Goal: Check status: Check status

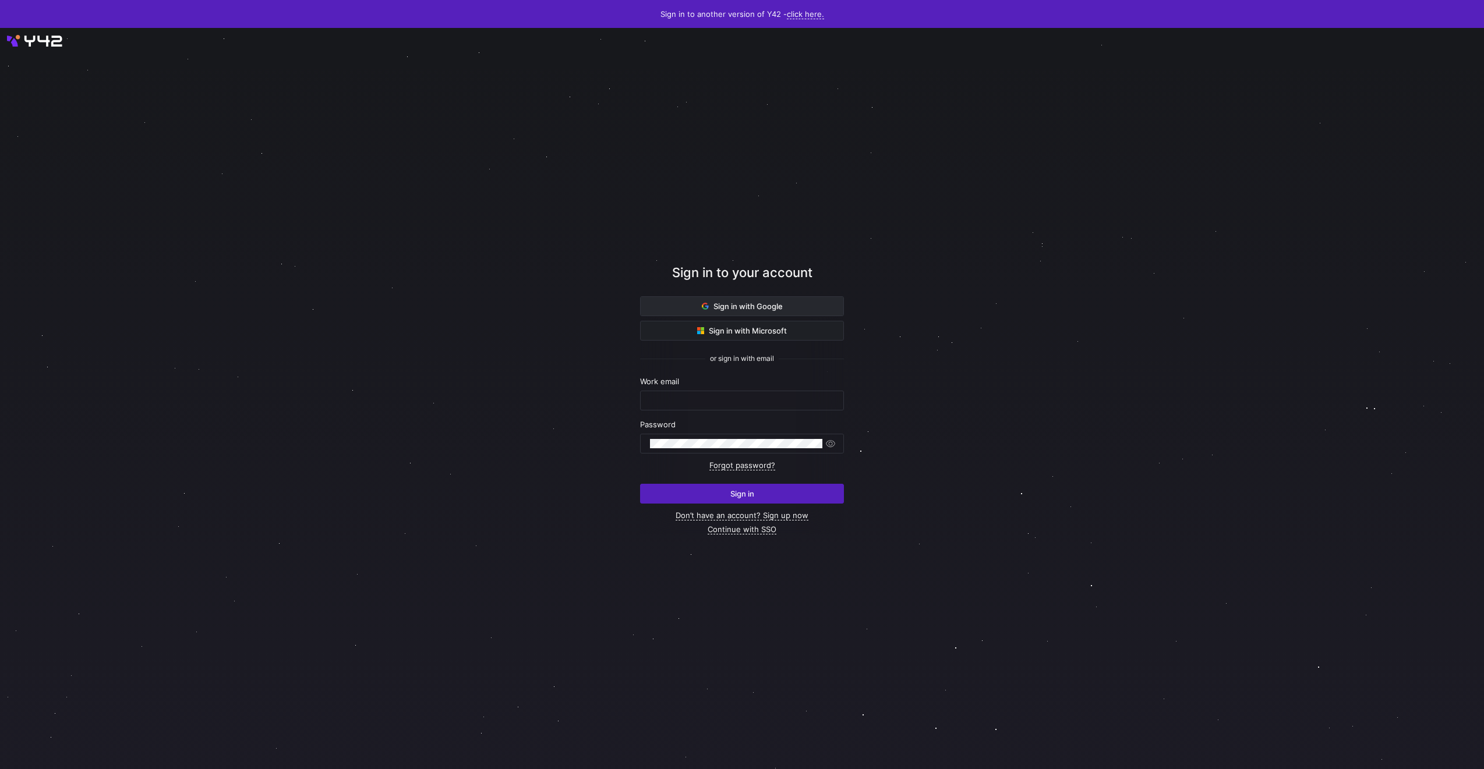
click at [772, 305] on span "Sign in with Google" at bounding box center [742, 306] width 81 height 9
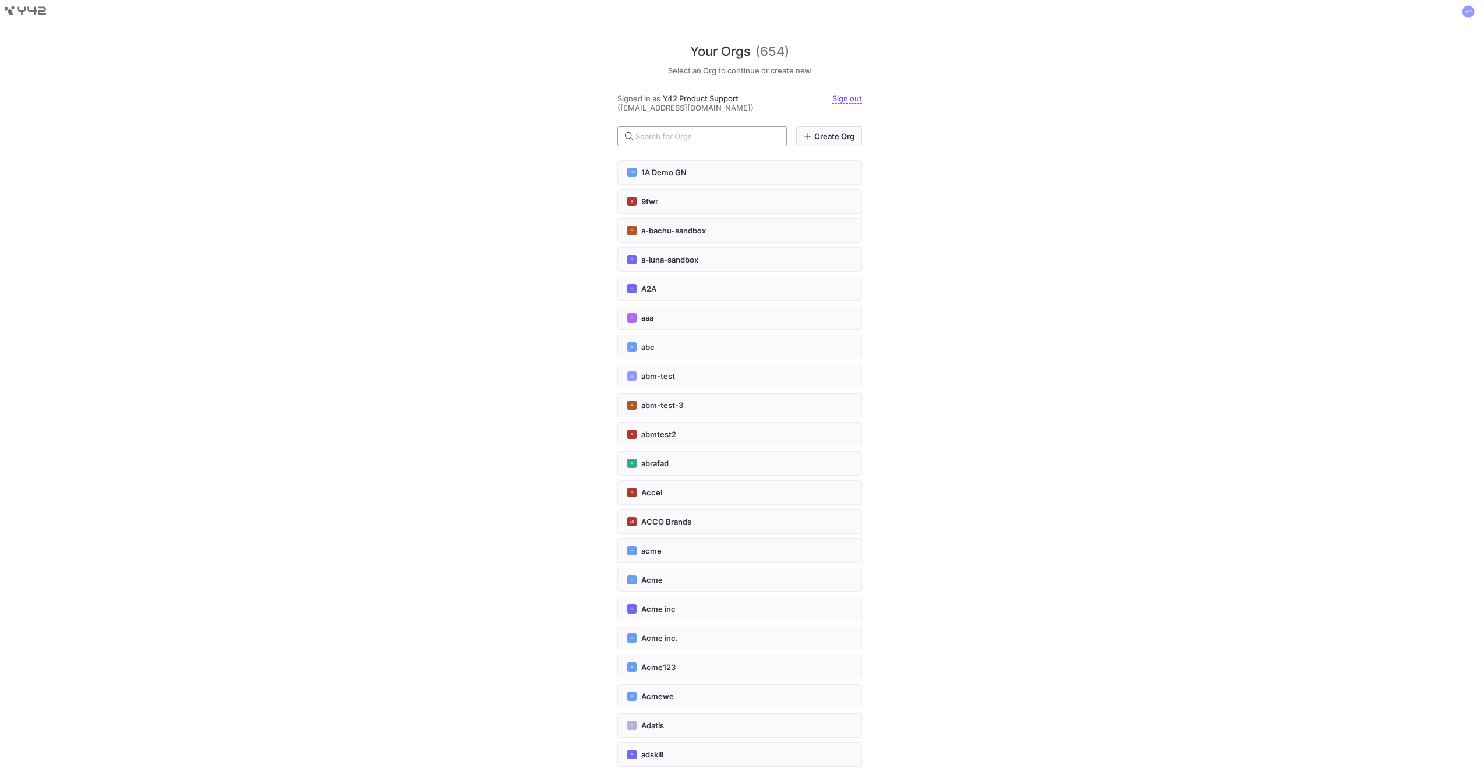
click at [690, 134] on input "text" at bounding box center [706, 136] width 142 height 9
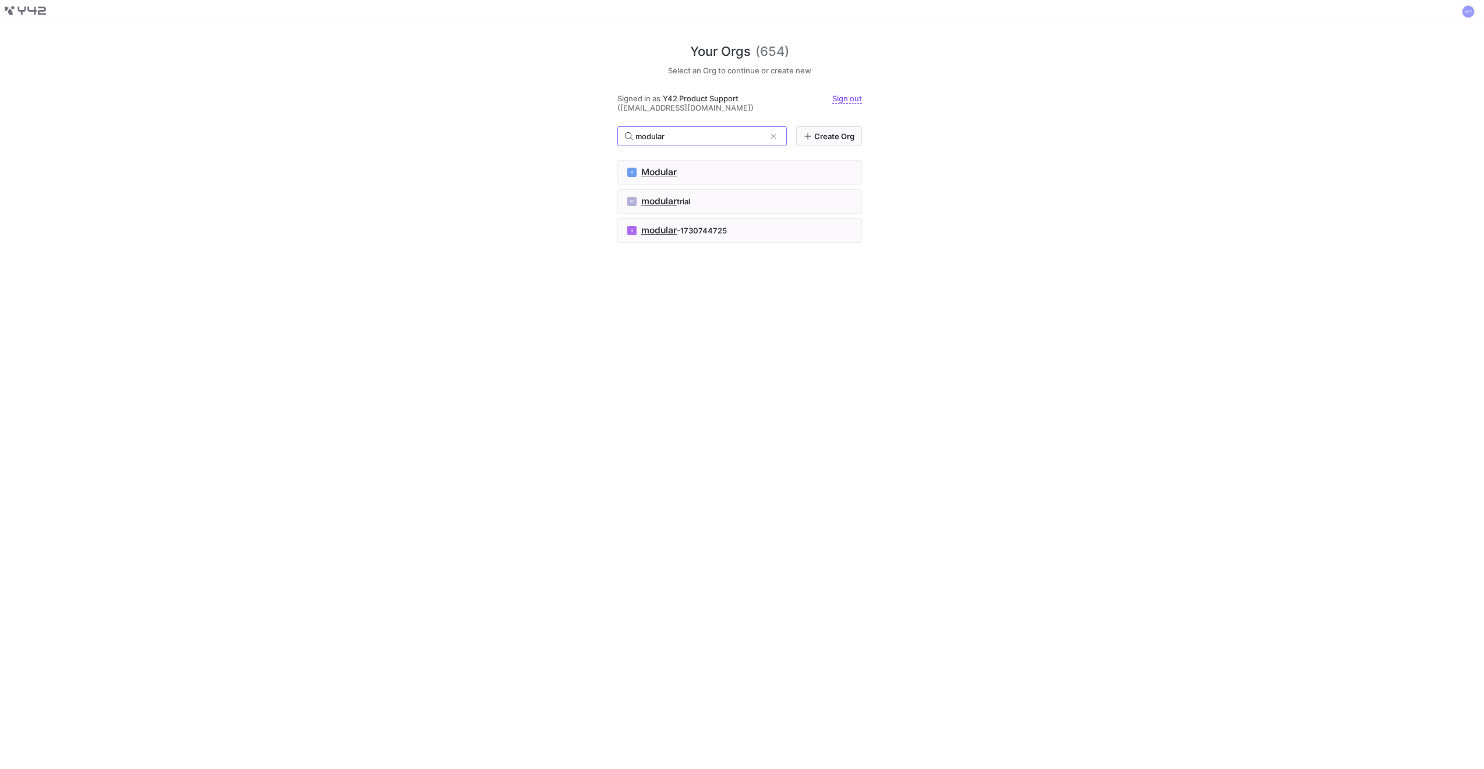
type input "modular"
click at [846, 340] on div "Your Orgs (654) Select an Org to continue or create new Signed in as Y42 Produc…" at bounding box center [739, 386] width 245 height 727
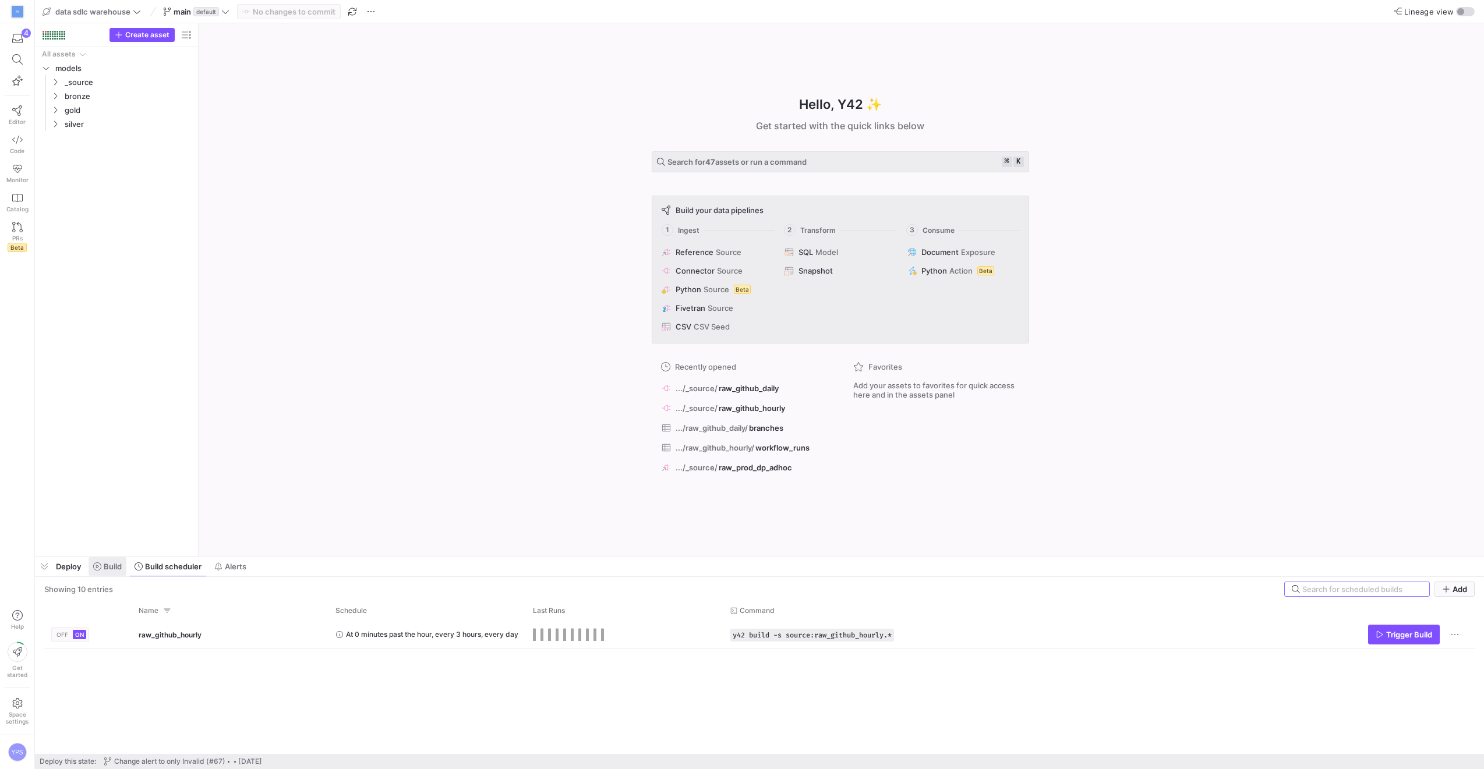
click at [119, 570] on span "Build" at bounding box center [113, 566] width 18 height 9
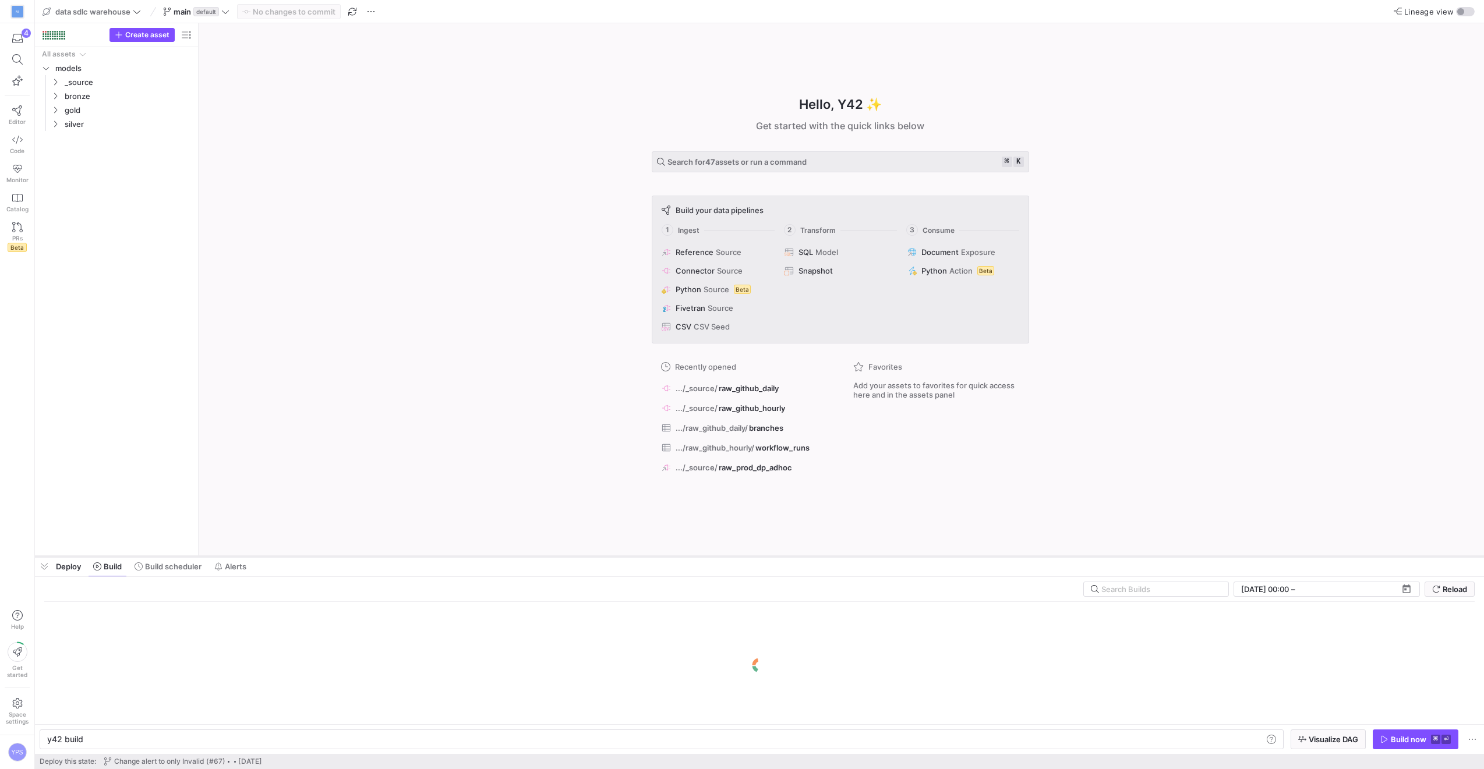
scroll to position [0, 35]
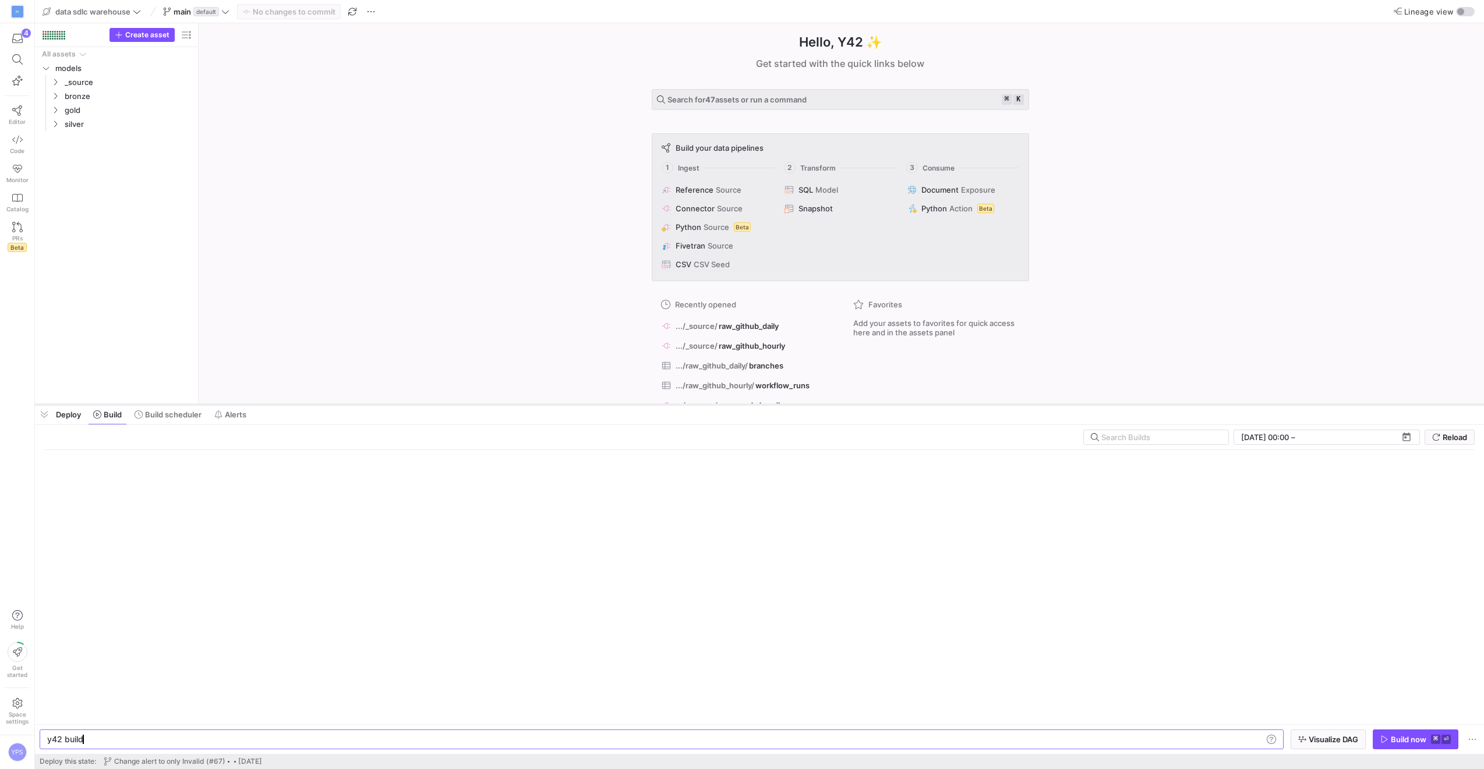
drag, startPoint x: 221, startPoint y: 558, endPoint x: 235, endPoint y: 395, distance: 163.7
click at [235, 402] on div at bounding box center [759, 404] width 1449 height 5
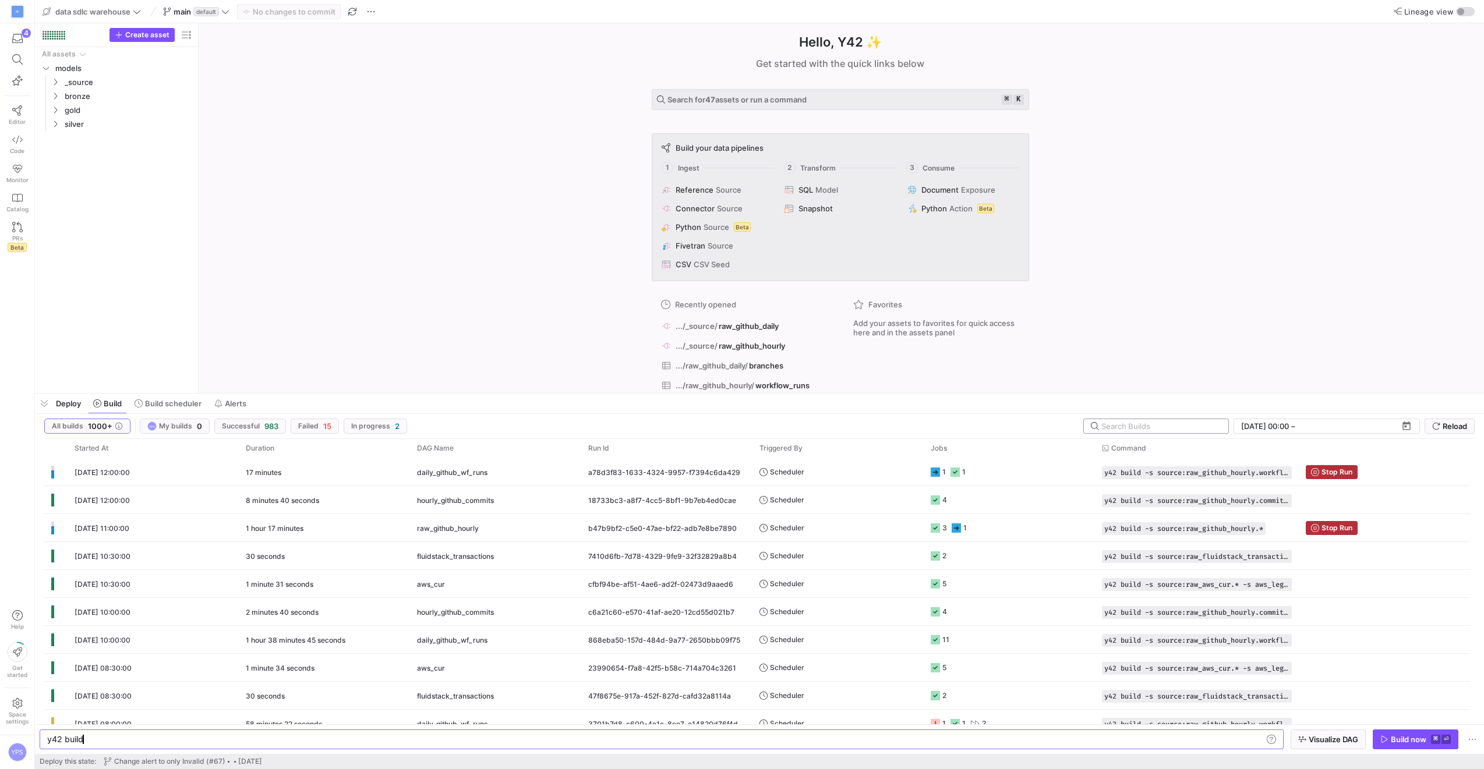
click at [1113, 425] on input "text" at bounding box center [1160, 426] width 118 height 9
paste input "36a5d4f4-dd8e-4c49-bf73-7a93bdbff240"
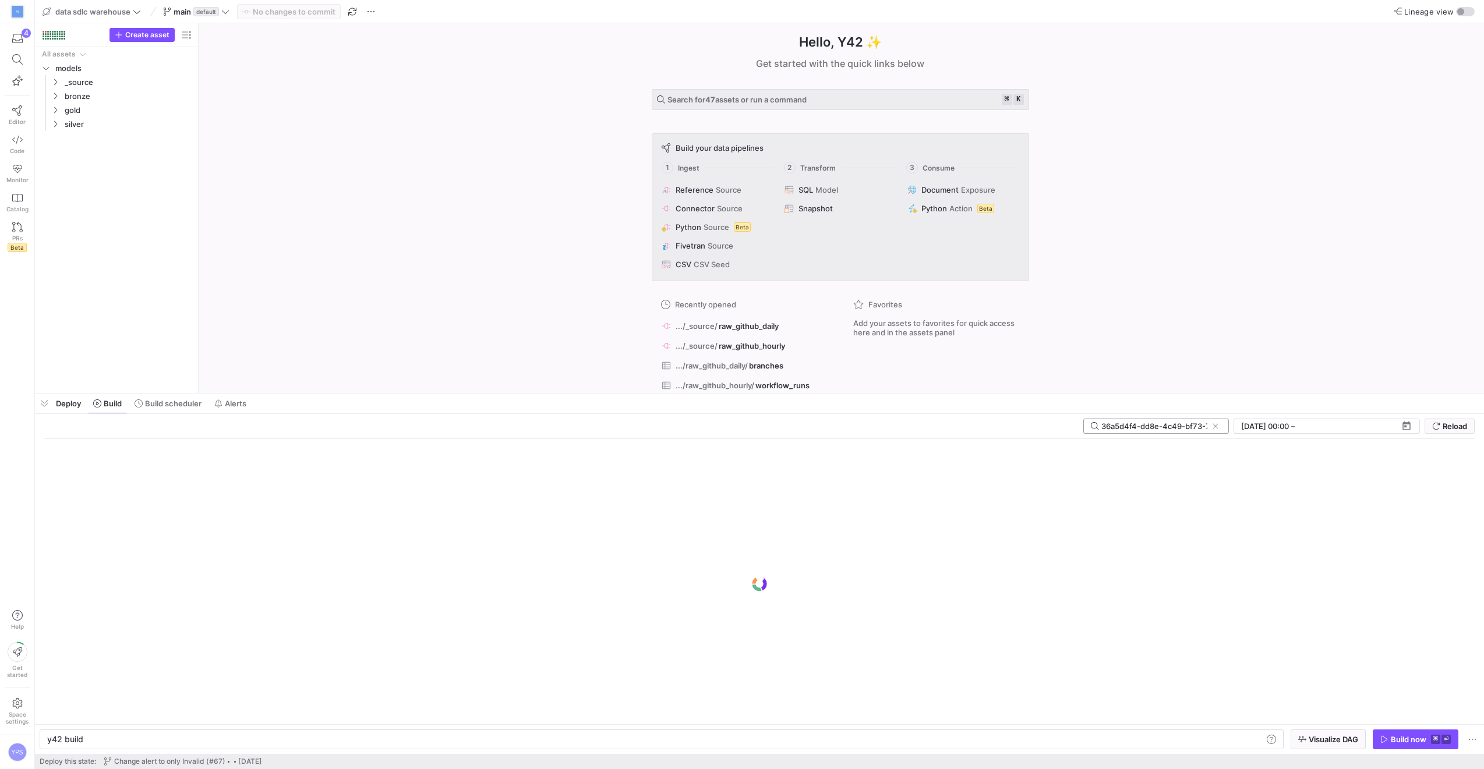
scroll to position [0, 50]
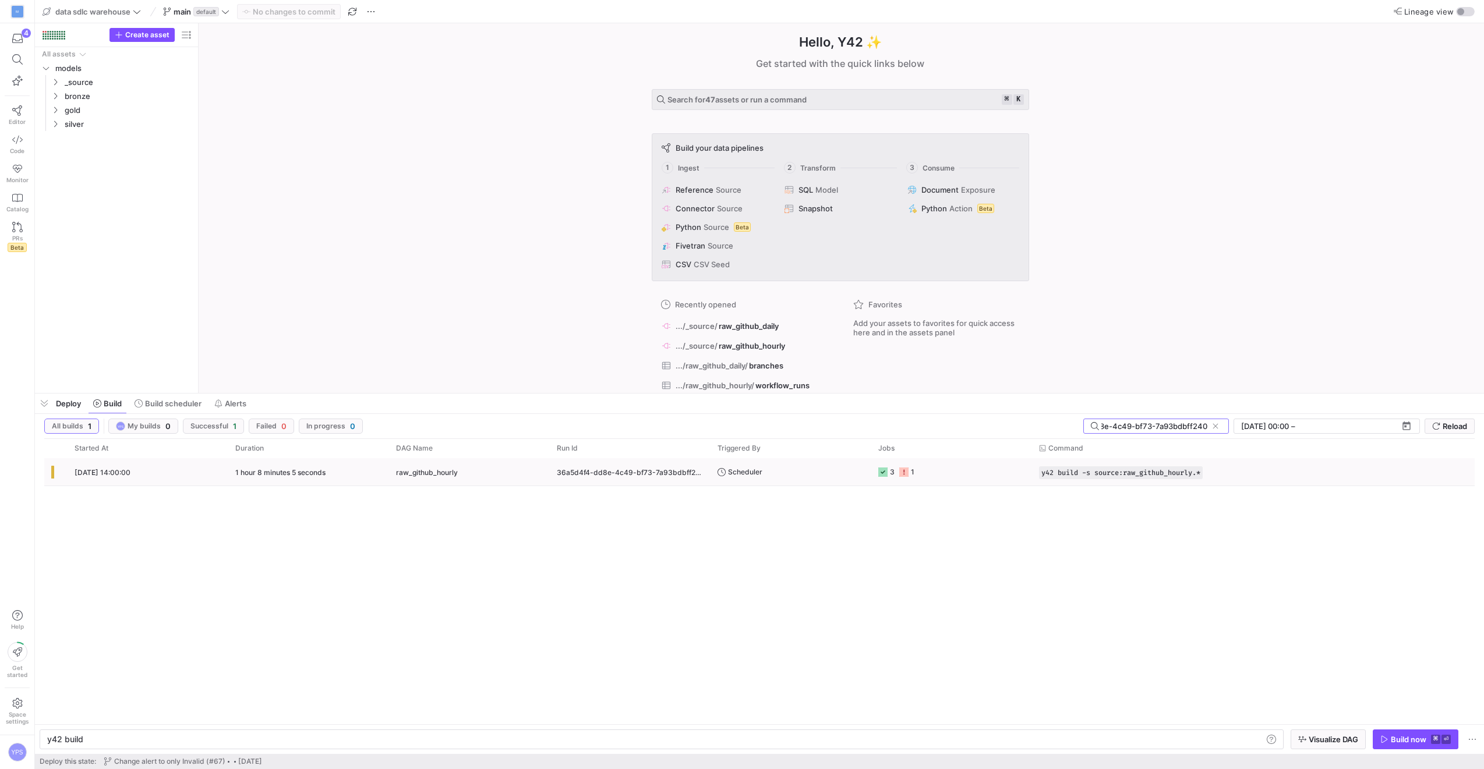
type input "36a5d4f4-dd8e-4c49-bf73-7a93bdbff240"
click at [945, 482] on y42-job-status-cell-renderer "3 1" at bounding box center [951, 472] width 147 height 26
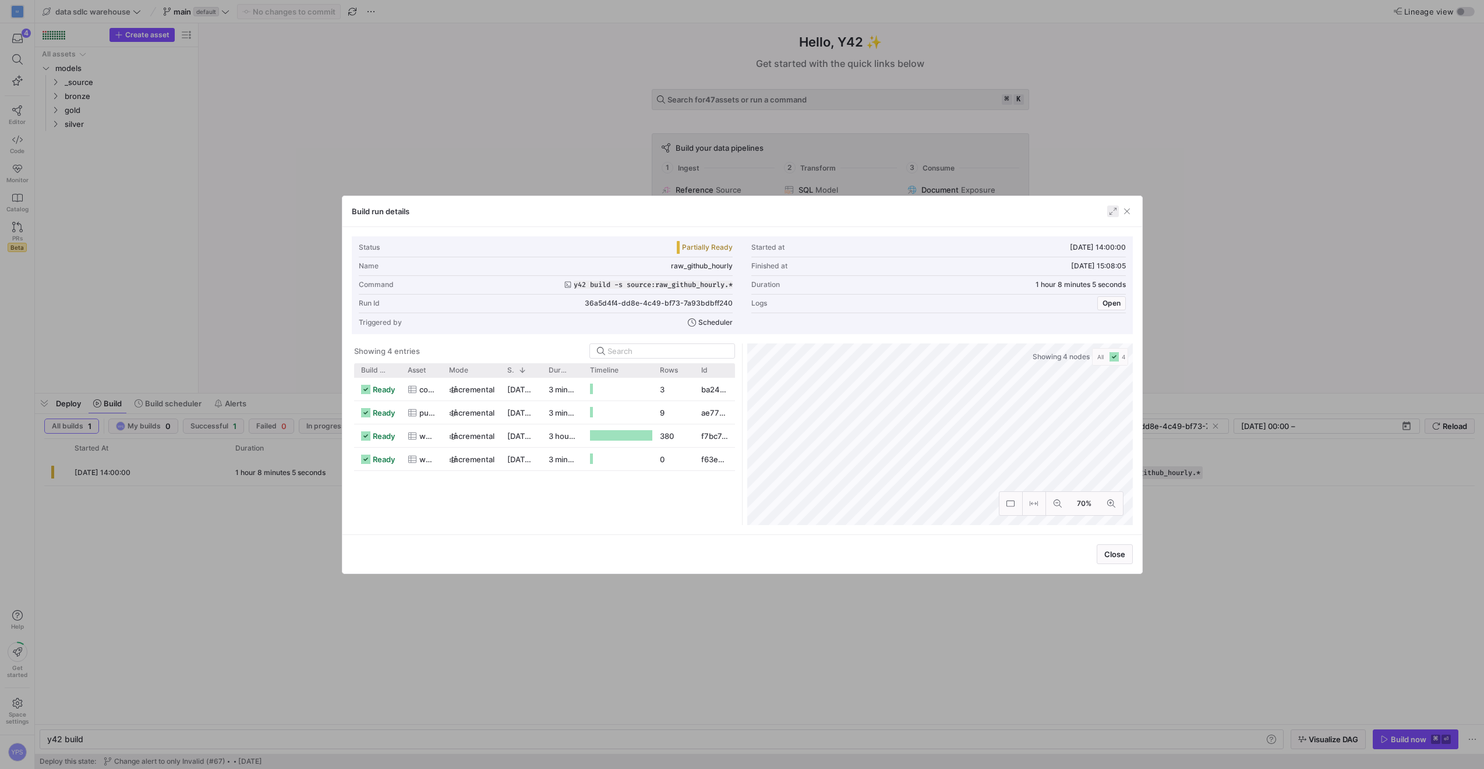
click at [1108, 214] on span "button" at bounding box center [1113, 212] width 12 height 12
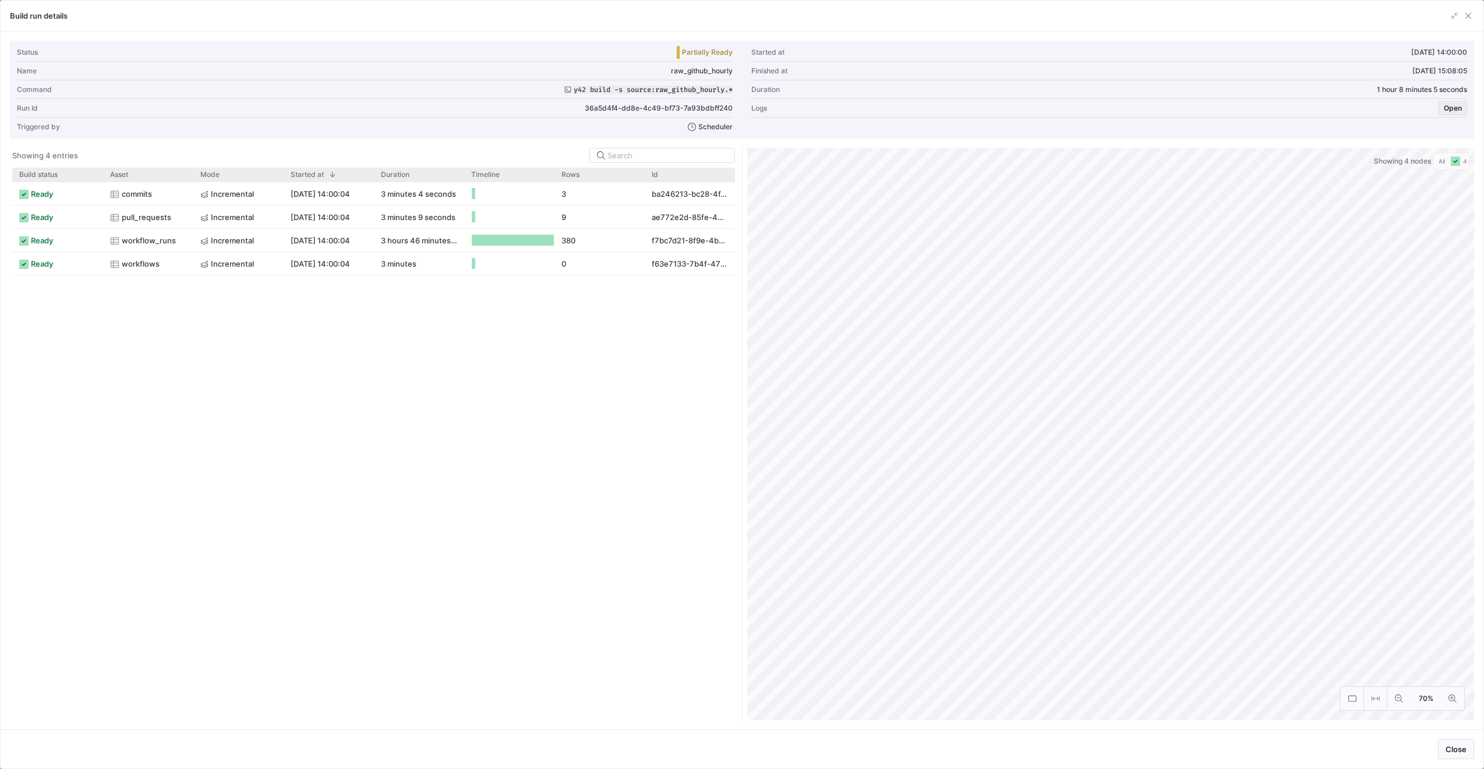
click at [1462, 108] on span "button" at bounding box center [1452, 108] width 27 height 13
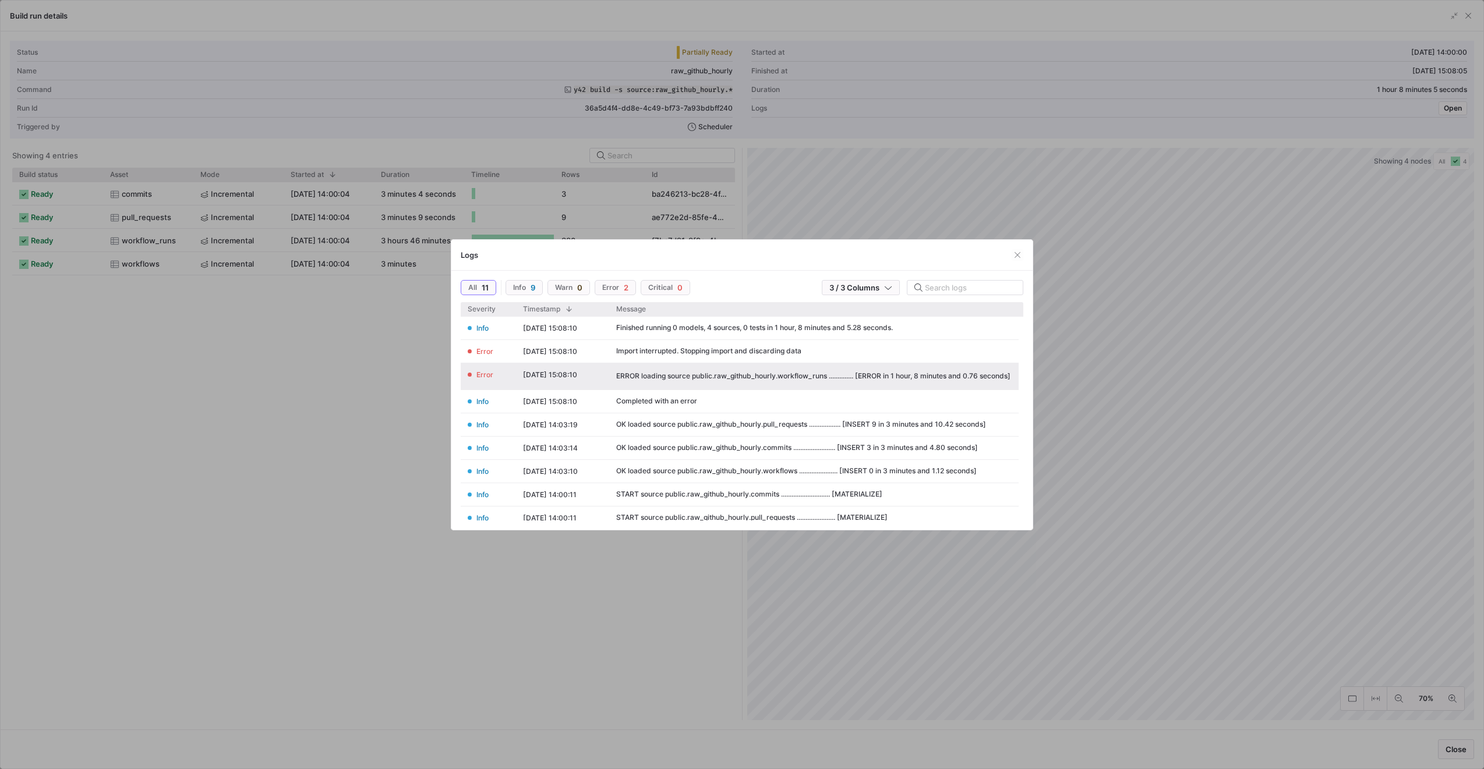
click at [852, 375] on div "ERROR loading source public.raw_github_hourly.workflow_runs .............. [ERR…" at bounding box center [813, 376] width 394 height 8
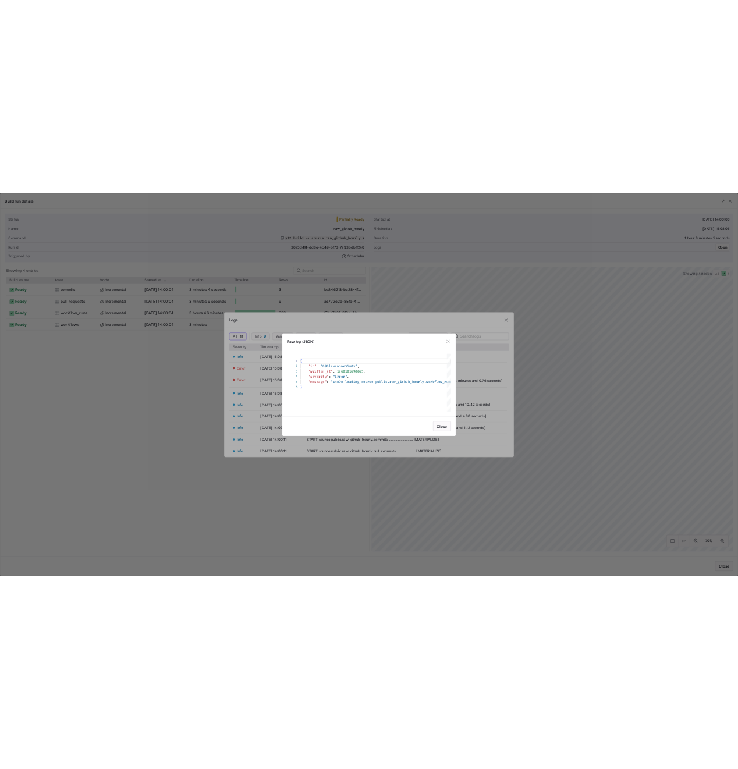
scroll to position [52, 0]
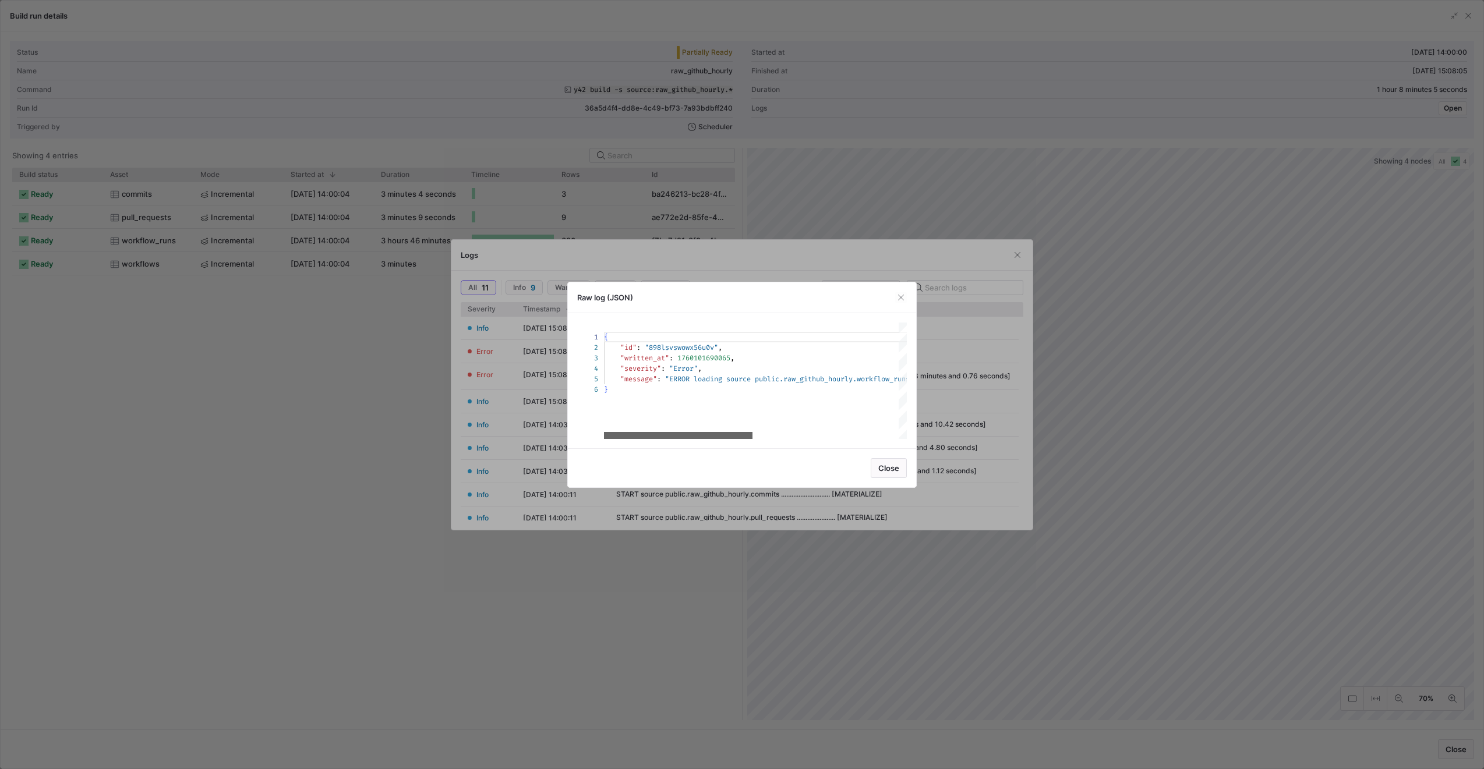
click at [651, 432] on div at bounding box center [678, 435] width 148 height 7
click at [885, 468] on span "Close" at bounding box center [888, 468] width 21 height 9
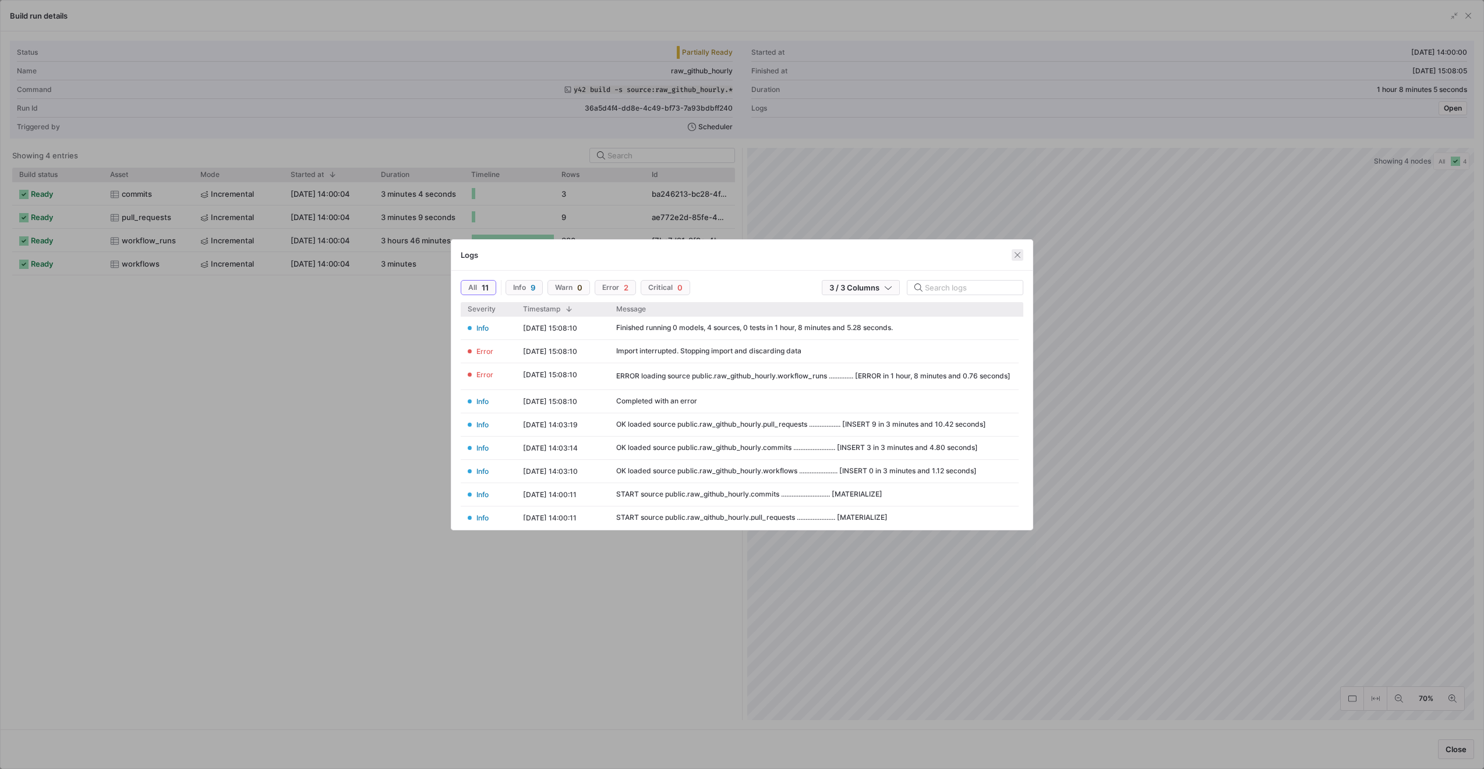
click at [1016, 254] on span "button" at bounding box center [1018, 255] width 12 height 12
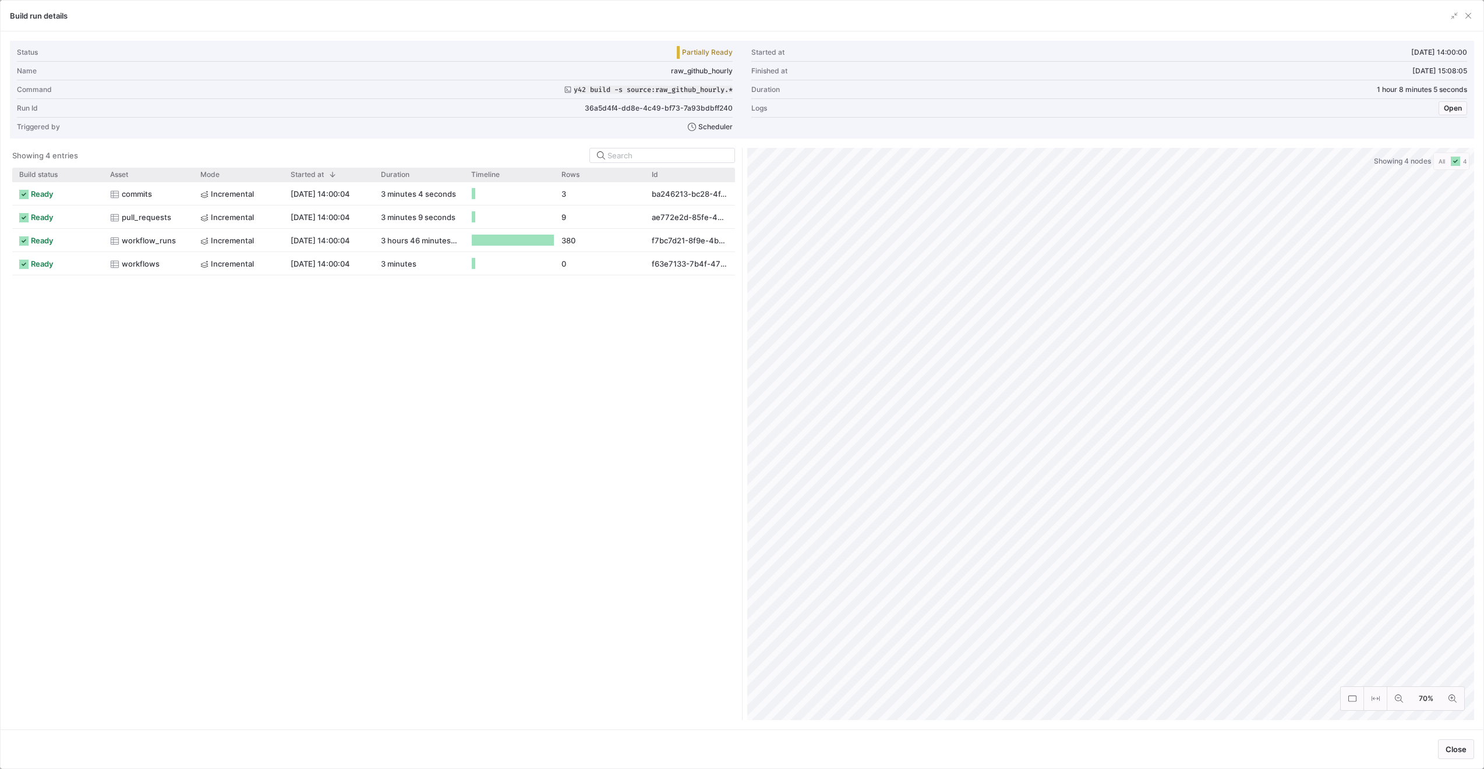
click at [653, 383] on div "ready commits incremental 10.10.25, 14:00:04 3 minutes 4 seconds 3 ba246213-bc2…" at bounding box center [373, 451] width 723 height 538
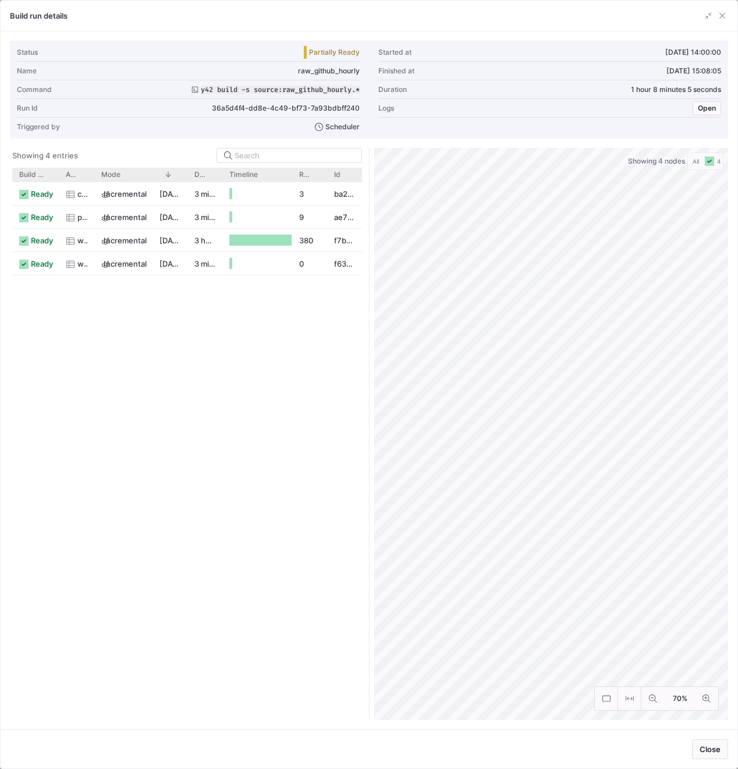
click at [214, 359] on div "ready commits incremental 10.10.25, 14:00:04 3 minutes 4 seconds 3 ba246213-bc2…" at bounding box center [187, 451] width 350 height 538
drag, startPoint x: 151, startPoint y: 178, endPoint x: 162, endPoint y: 176, distance: 11.8
click at [162, 176] on div at bounding box center [164, 175] width 5 height 14
click at [234, 361] on div "ready commits incremental 10.10.25, 14:00:04 3 minutes 4 seconds 3 ba246213-bc2…" at bounding box center [187, 451] width 350 height 538
click at [228, 107] on span "36a5d4f4-dd8e-4c49-bf73-7a93bdbff240" at bounding box center [280, 108] width 136 height 8
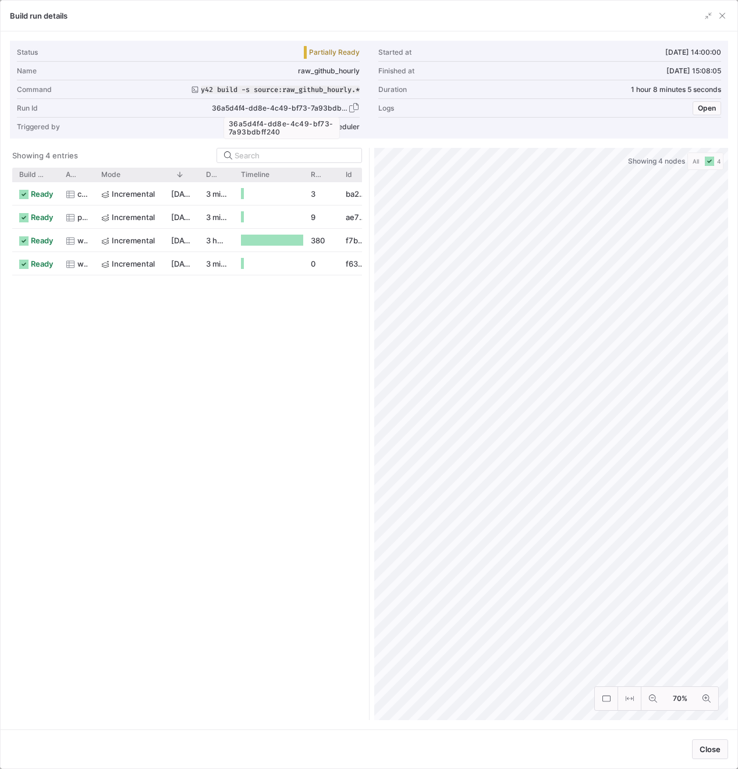
drag, startPoint x: 228, startPoint y: 107, endPoint x: 330, endPoint y: 107, distance: 101.3
click at [330, 107] on span "36a5d4f4-dd8e-4c49-bf73-7a93bdbff240" at bounding box center [280, 108] width 136 height 8
click at [351, 107] on span "button" at bounding box center [354, 108] width 12 height 12
copy span "36a5d4f4-dd8e-4c49-bf73-7a93bdbff240"
click at [717, 110] on span "button" at bounding box center [707, 108] width 27 height 13
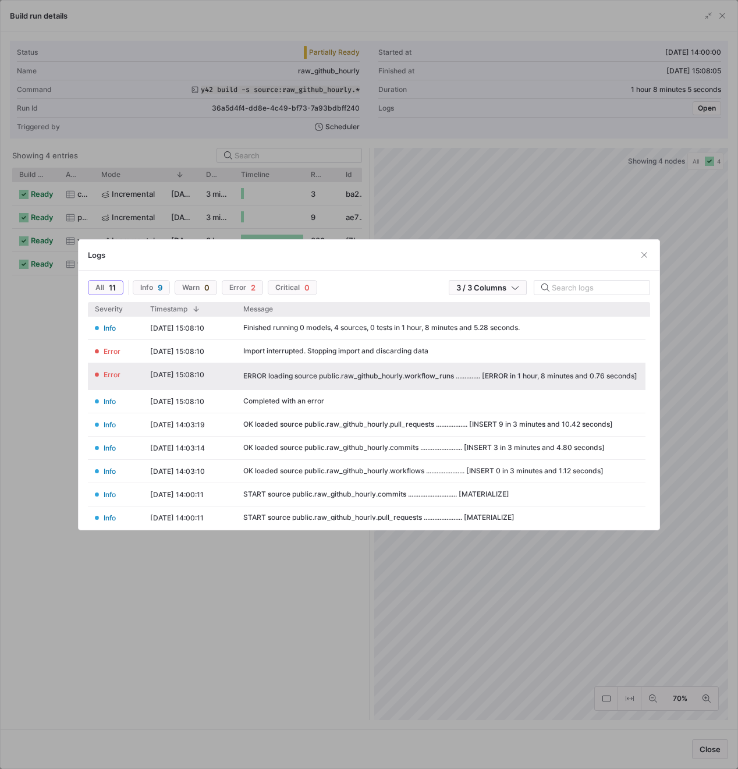
drag, startPoint x: 231, startPoint y: 352, endPoint x: 419, endPoint y: 380, distance: 189.6
click at [419, 380] on div "Info 10.10.25, 15:08:10 Finished running 0 models, 4 sources, 0 tests in 1 hour…" at bounding box center [369, 447] width 563 height 260
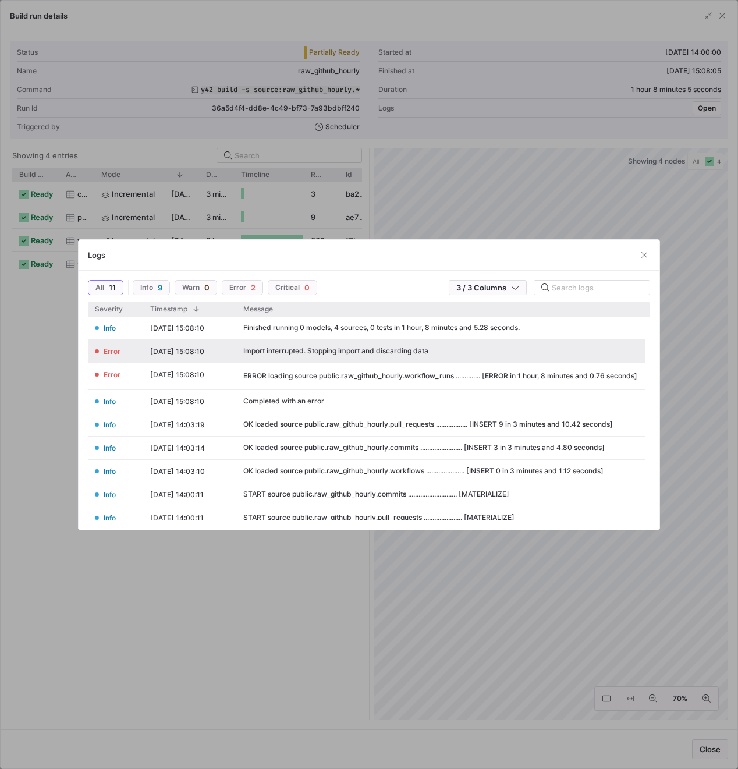
drag, startPoint x: 260, startPoint y: 352, endPoint x: 301, endPoint y: 355, distance: 40.9
click at [301, 355] on div "Import interrupted. Stopping import and discarding data" at bounding box center [440, 351] width 409 height 23
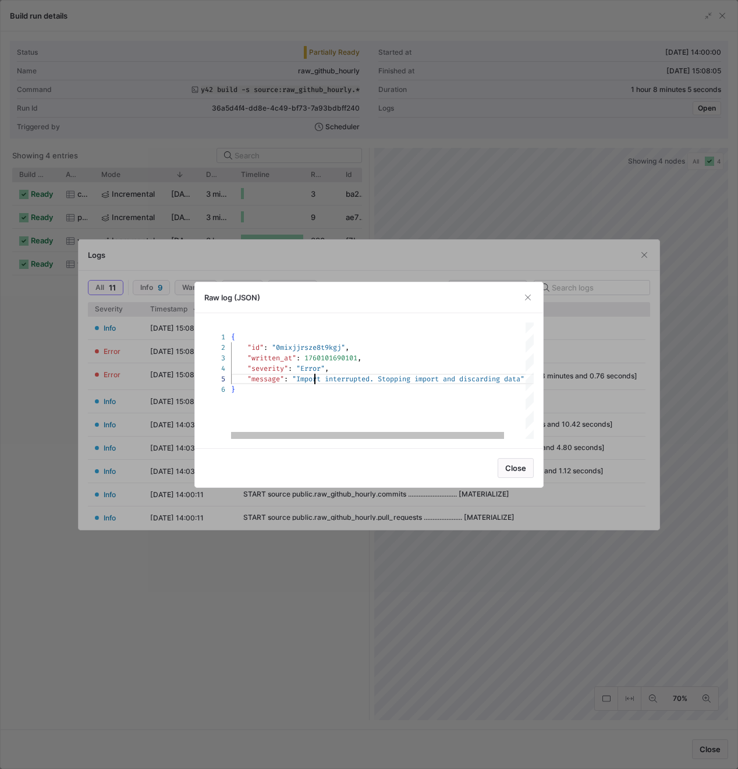
click at [314, 376] on div "{ "id" : "0mixjjrsze8t9kgj" , "written_at" : 1760101690101 , "severity" : "Erro…" at bounding box center [394, 381] width 326 height 116
drag, startPoint x: 314, startPoint y: 376, endPoint x: 359, endPoint y: 379, distance: 45.0
click at [359, 379] on div "{ "id" : "0mixjjrsze8t9kgj" , "written_at" : 1760101690101 , "severity" : "Erro…" at bounding box center [394, 381] width 326 height 116
click at [369, 390] on div "{ "id" : "0mixjjrsze8t9kgj" , "written_at" : 1760101690101 , "severity" : "Erro…" at bounding box center [394, 381] width 326 height 116
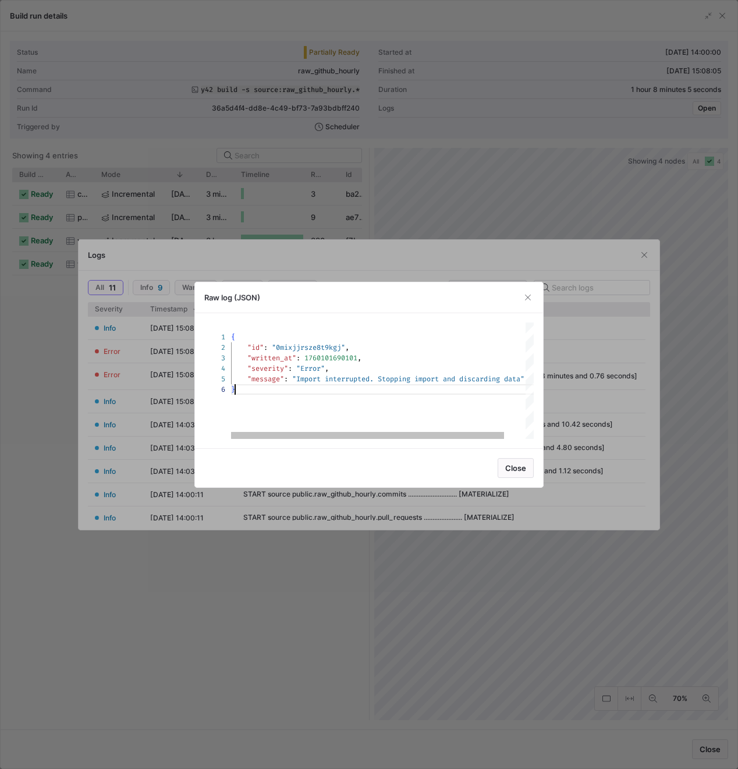
scroll to position [52, 4]
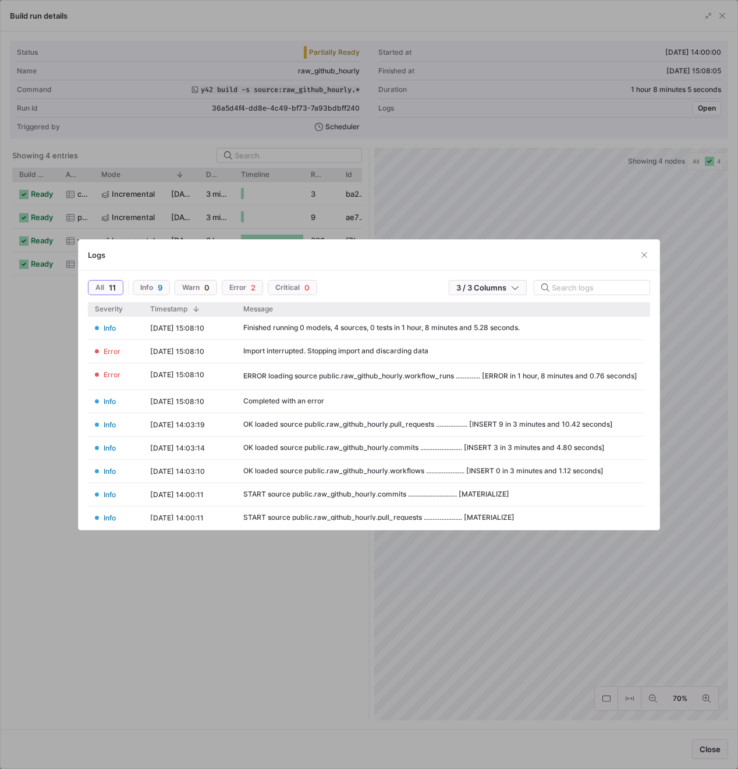
click at [636, 257] on div "Logs" at bounding box center [369, 255] width 581 height 31
click at [639, 255] on span "button" at bounding box center [645, 255] width 12 height 12
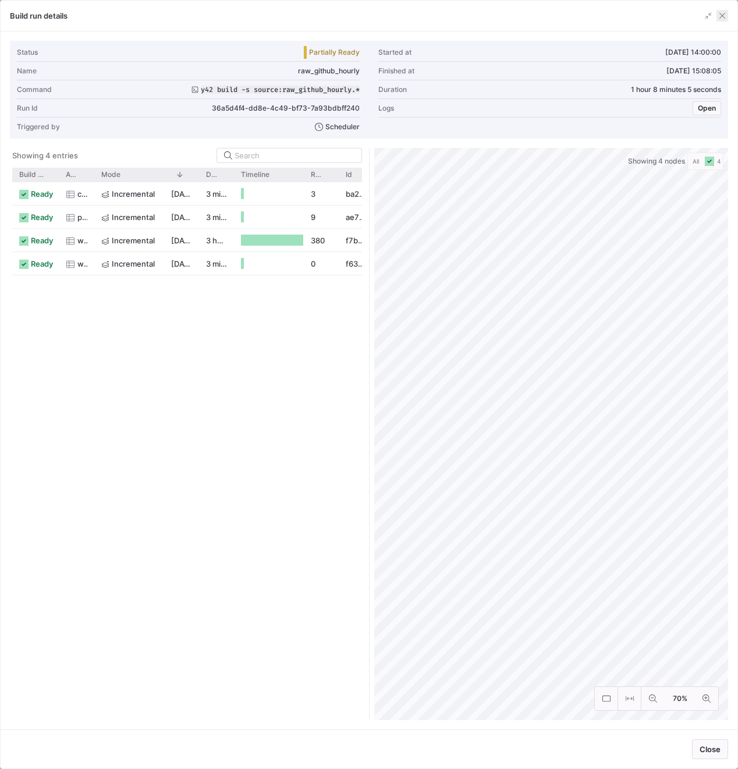
click at [724, 13] on span "button" at bounding box center [723, 16] width 12 height 12
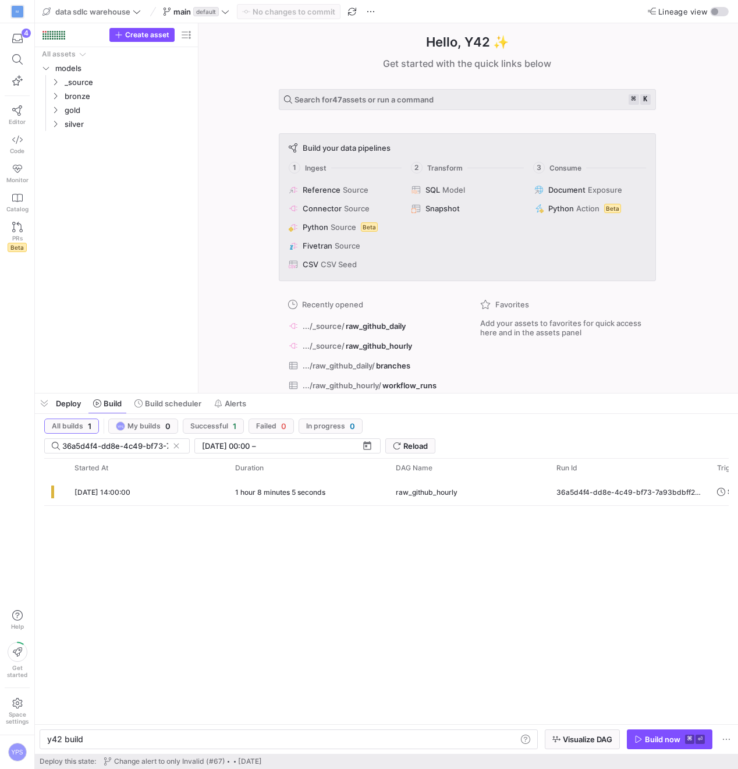
click at [213, 586] on div "10.10.25, 14:00:00 1 hour 8 minutes 5 seconds raw_github_hourly 36a5d4f4-dd8e-4…" at bounding box center [386, 601] width 685 height 246
click at [175, 448] on span at bounding box center [177, 446] width 12 height 12
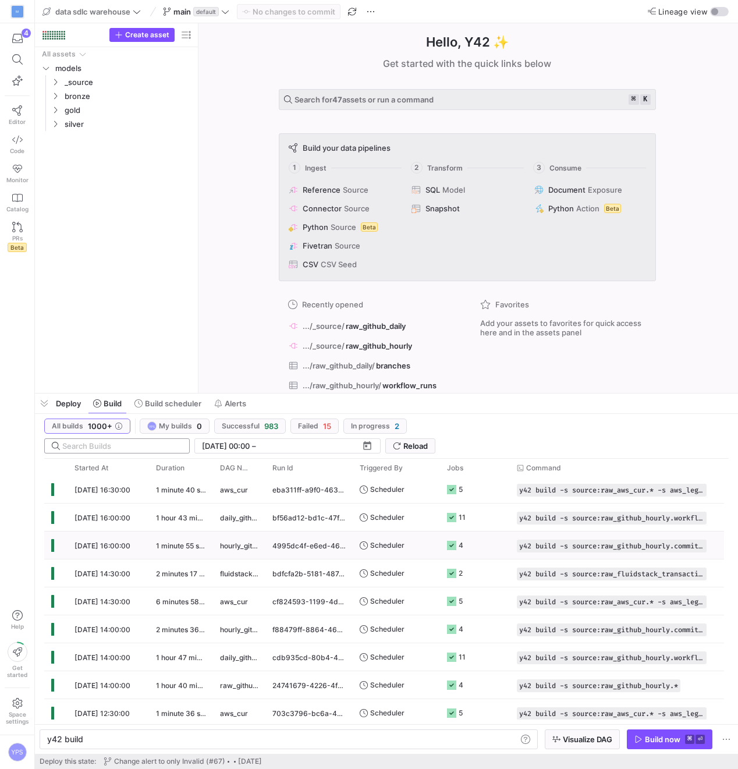
scroll to position [0, 0]
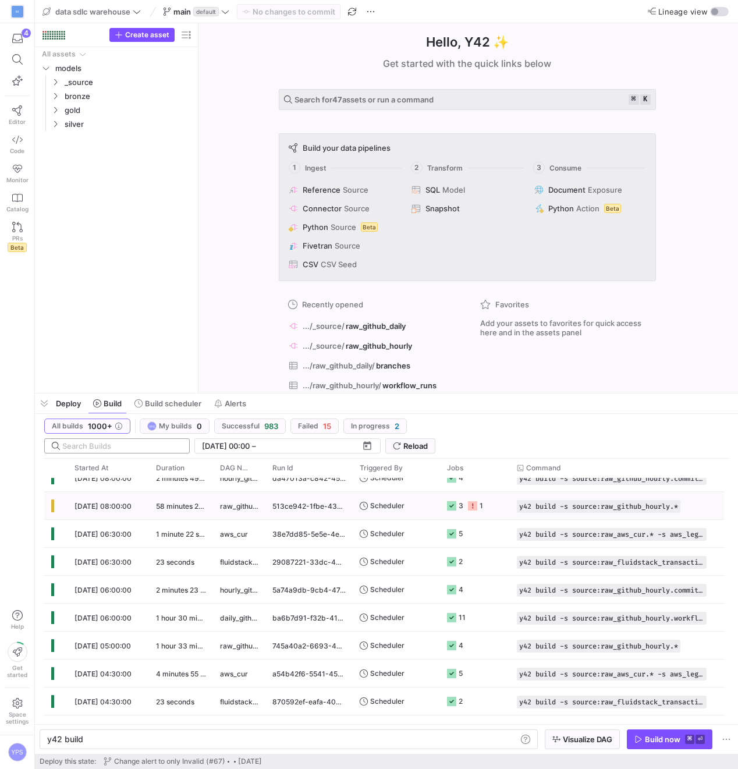
click at [156, 508] on y42-duration "58 minutes 26 seconds" at bounding box center [194, 506] width 77 height 9
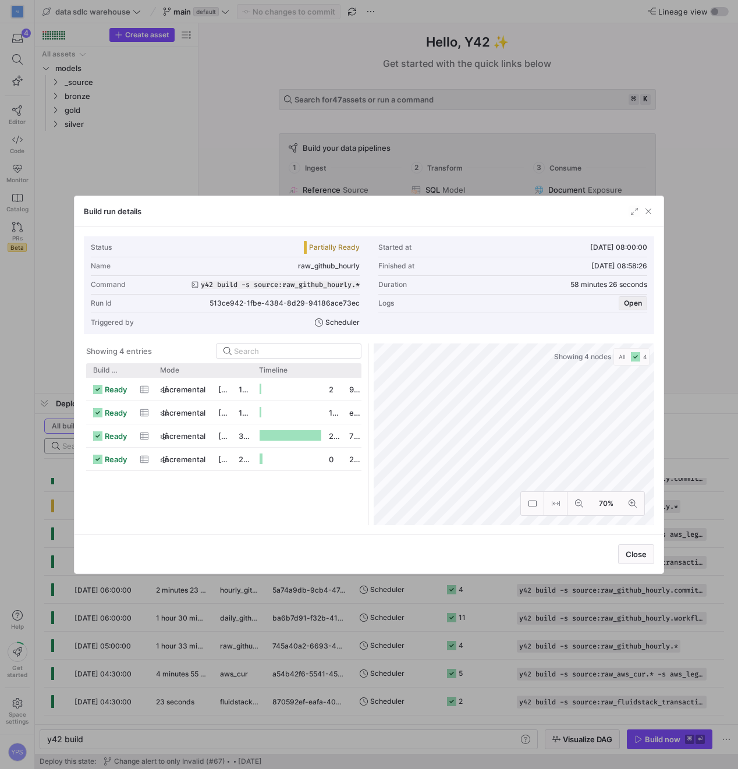
click at [641, 301] on span "Open" at bounding box center [633, 303] width 18 height 8
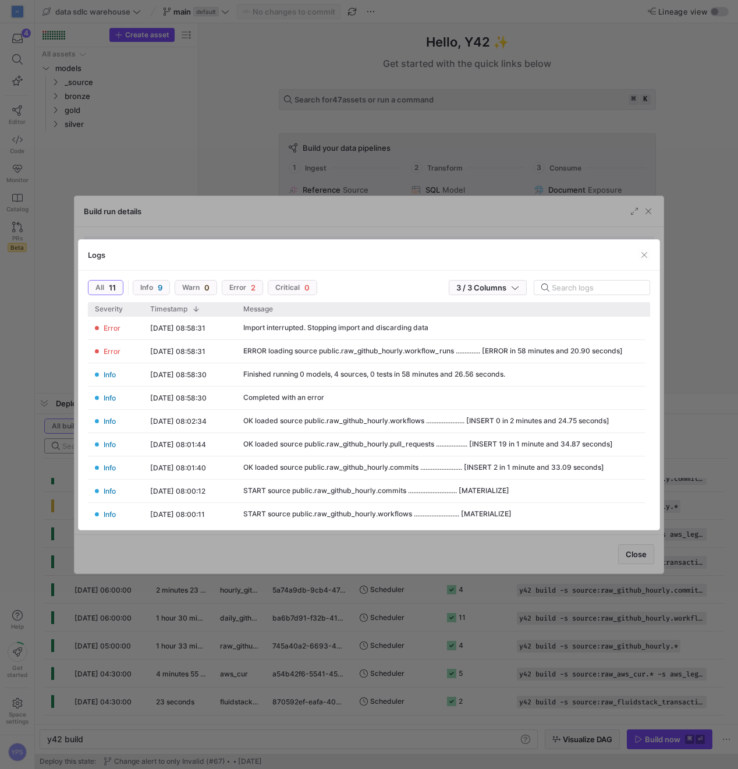
click at [652, 241] on div "Logs" at bounding box center [369, 255] width 581 height 31
click at [652, 256] on div "Logs" at bounding box center [369, 255] width 581 height 31
click at [639, 247] on div "Logs" at bounding box center [369, 255] width 581 height 31
click at [646, 261] on div "Logs" at bounding box center [369, 255] width 581 height 31
click at [638, 252] on div "Logs" at bounding box center [369, 255] width 581 height 31
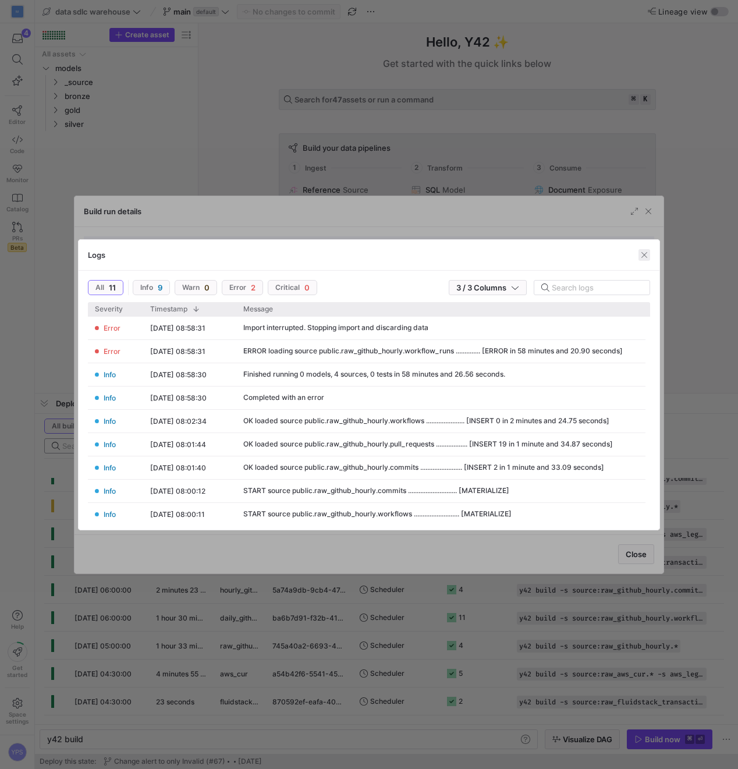
click at [648, 253] on span "button" at bounding box center [645, 255] width 12 height 12
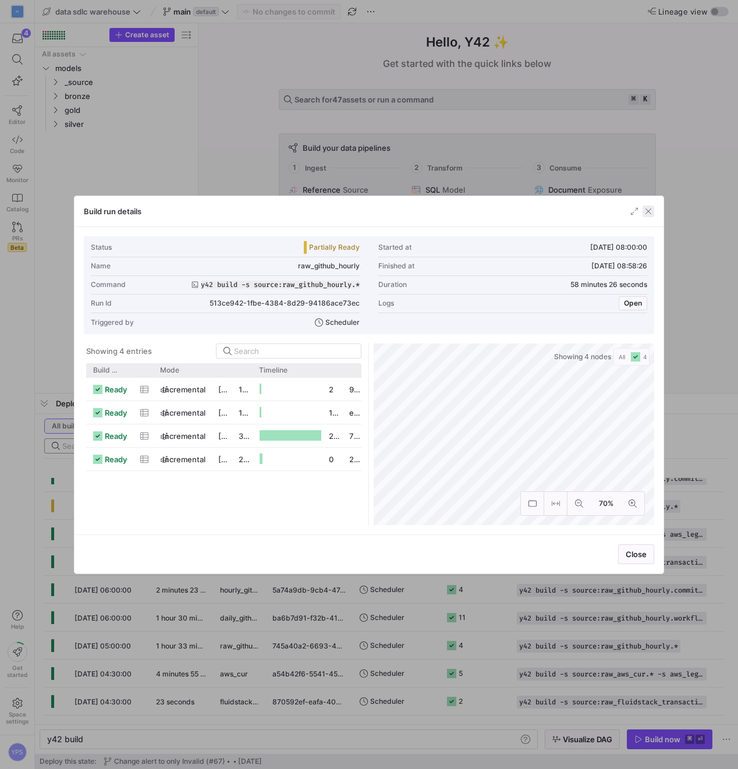
click at [647, 211] on span "button" at bounding box center [649, 212] width 12 height 12
